Goal: Information Seeking & Learning: Learn about a topic

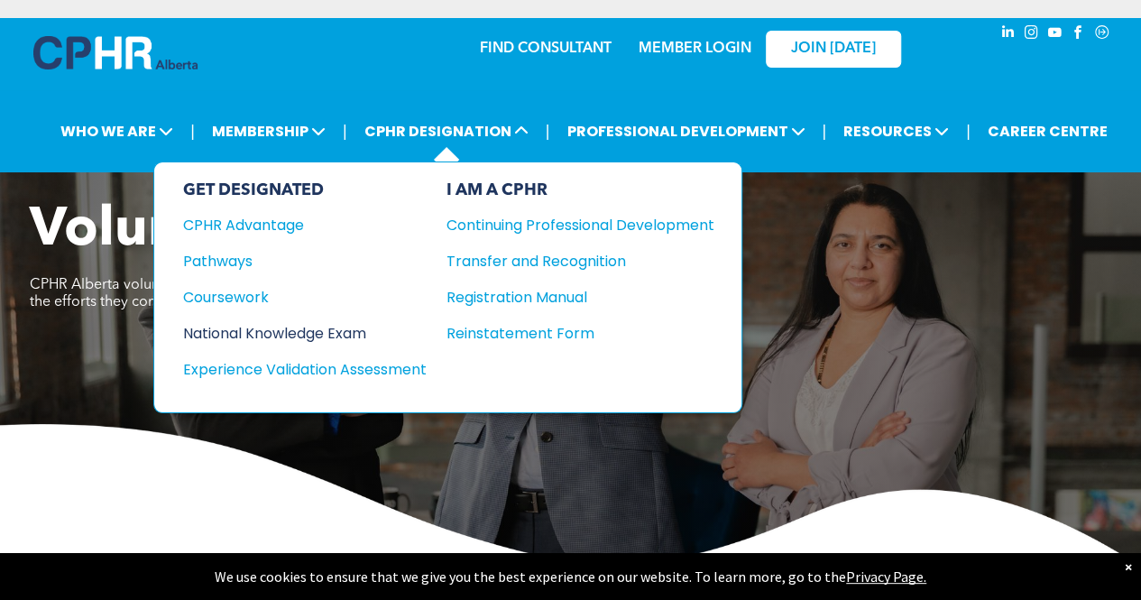
click at [277, 322] on div "National Knowledge Exam" at bounding box center [292, 333] width 219 height 23
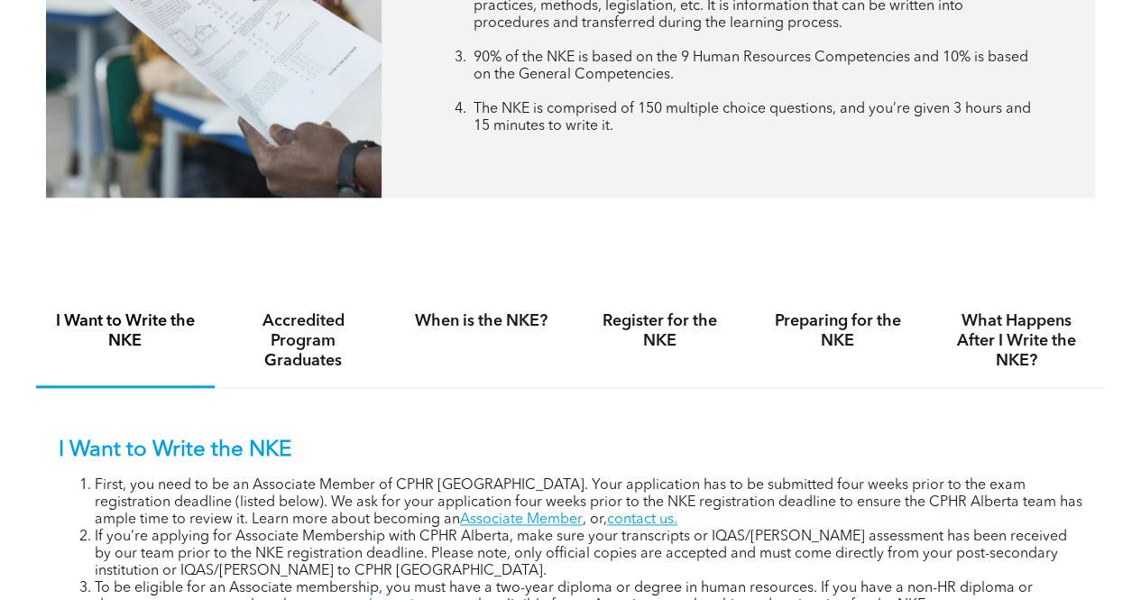
scroll to position [900, 0]
